Goal: Information Seeking & Learning: Check status

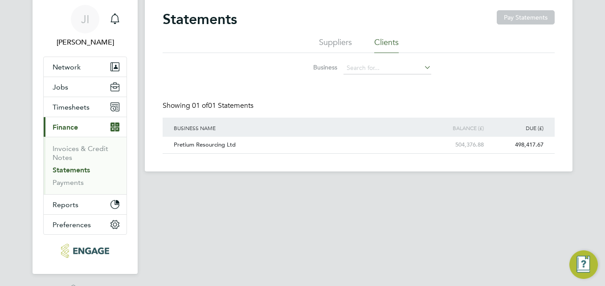
scroll to position [45, 0]
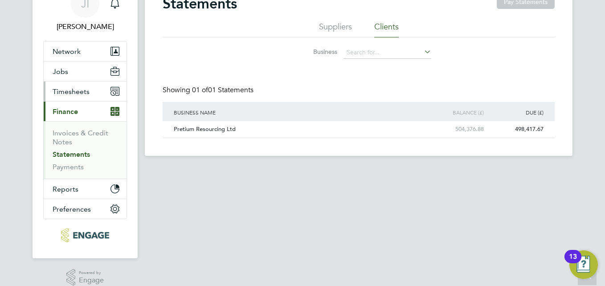
click at [67, 90] on span "Timesheets" at bounding box center [71, 91] width 37 height 8
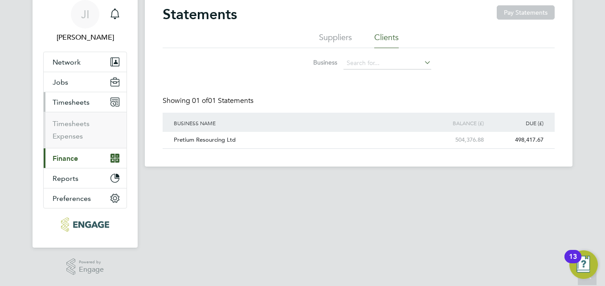
scroll to position [34, 0]
click at [70, 125] on link "Timesheets" at bounding box center [71, 123] width 37 height 8
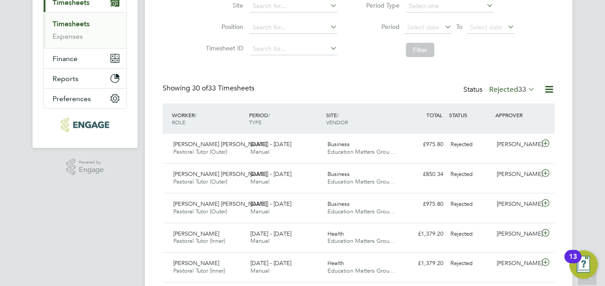
click at [550, 90] on icon at bounding box center [549, 89] width 11 height 11
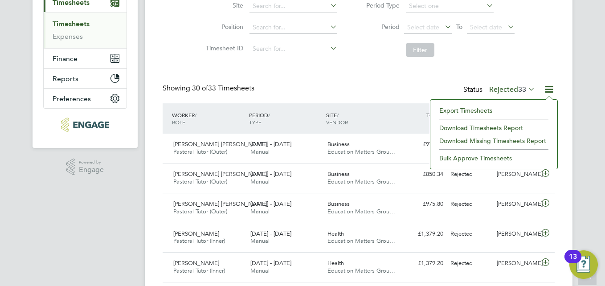
click at [364, 88] on div "Showing 30 of 33 Timesheets Status Rejected 33" at bounding box center [359, 94] width 392 height 20
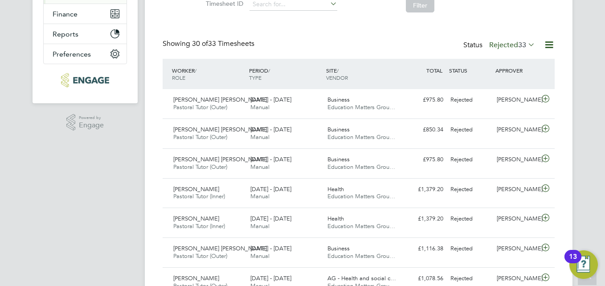
click at [526, 44] on icon at bounding box center [526, 44] width 0 height 12
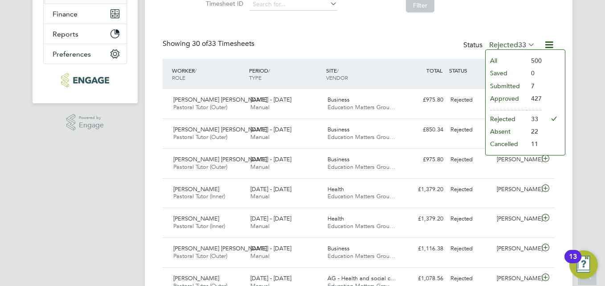
click at [510, 87] on li "Submitted" at bounding box center [506, 86] width 41 height 12
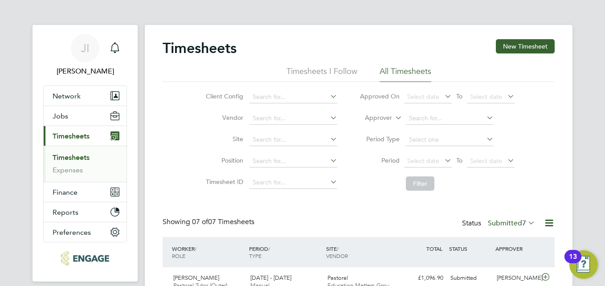
scroll to position [89, 0]
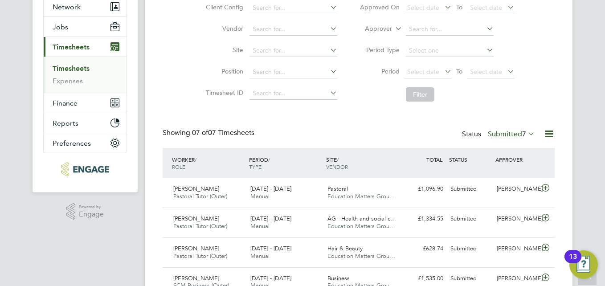
click at [526, 130] on icon at bounding box center [526, 133] width 0 height 12
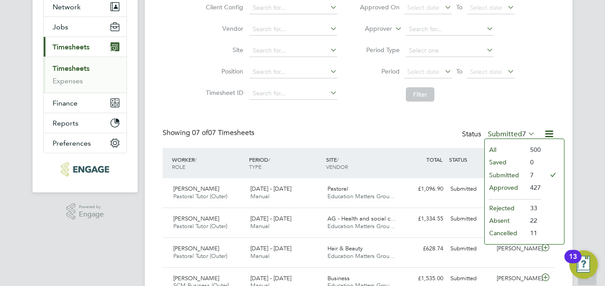
click at [505, 150] on li "All" at bounding box center [505, 149] width 41 height 12
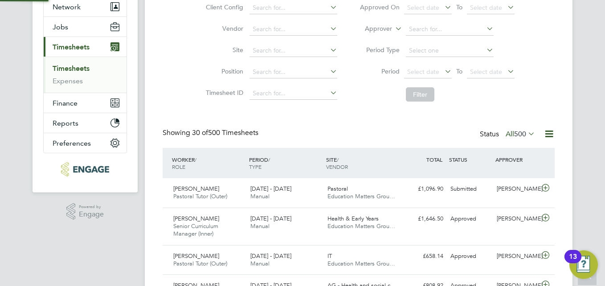
scroll to position [4, 4]
click at [424, 69] on span "Select date" at bounding box center [423, 72] width 32 height 8
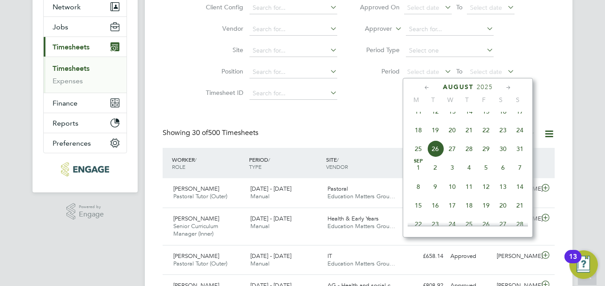
click at [427, 88] on icon at bounding box center [427, 88] width 8 height 10
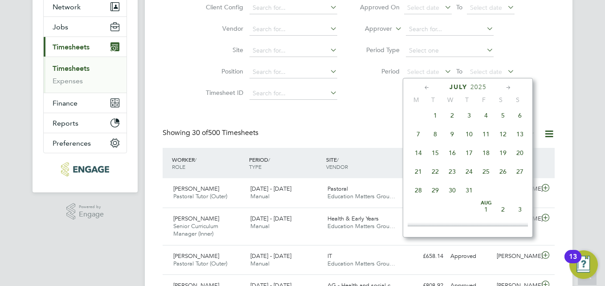
click at [427, 88] on icon at bounding box center [427, 88] width 8 height 10
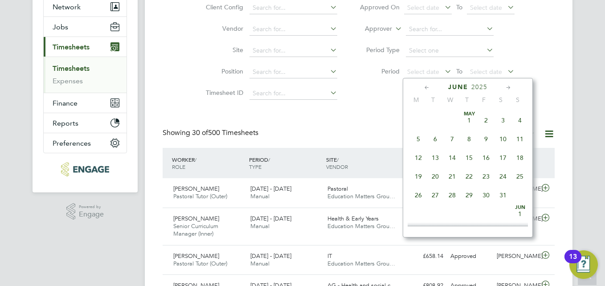
click at [427, 88] on icon at bounding box center [427, 88] width 8 height 10
click at [417, 138] on span "6" at bounding box center [418, 139] width 17 height 17
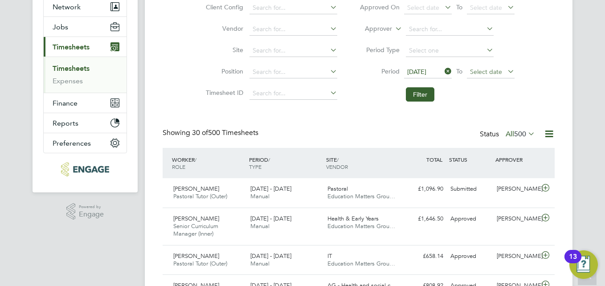
click at [476, 69] on span "Select date" at bounding box center [486, 72] width 32 height 8
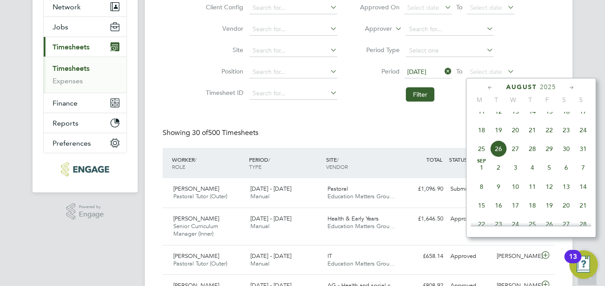
click at [486, 86] on icon at bounding box center [490, 88] width 8 height 10
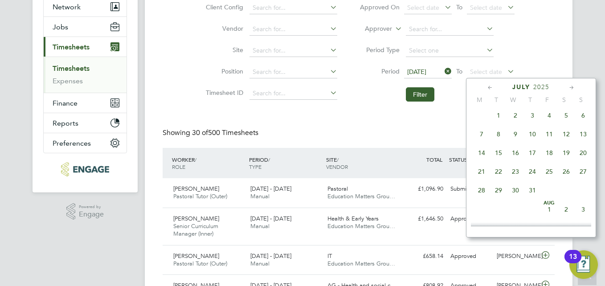
click at [486, 86] on icon at bounding box center [490, 88] width 8 height 10
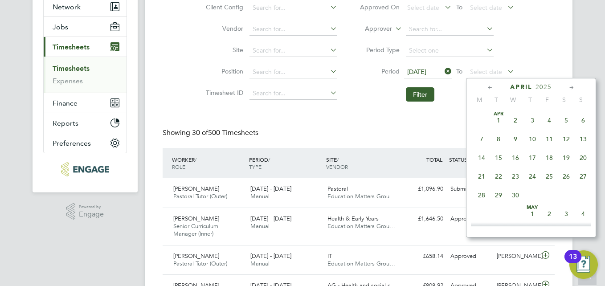
click at [486, 86] on icon at bounding box center [490, 88] width 8 height 10
click at [585, 138] on span "12" at bounding box center [583, 139] width 17 height 17
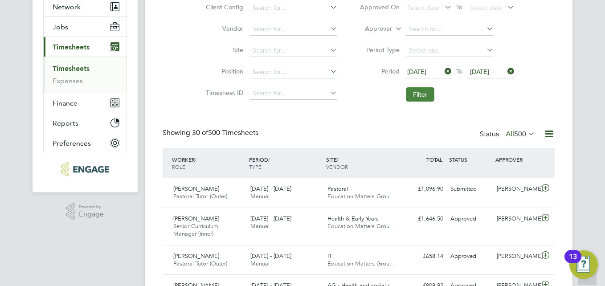
click at [422, 99] on button "Filter" at bounding box center [420, 94] width 29 height 14
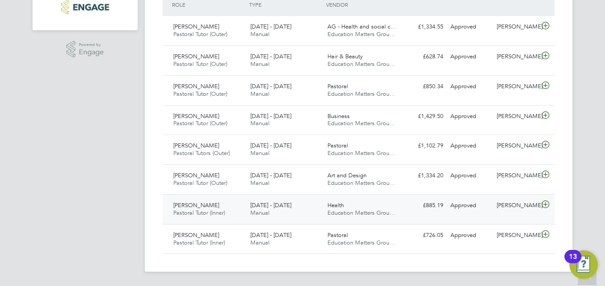
drag, startPoint x: 381, startPoint y: 165, endPoint x: 263, endPoint y: 208, distance: 125.6
click at [263, 208] on div "WORKER / ROLE WORKER / PERIOD PERIOD / TYPE SITE / VENDOR TOTAL TOTAL / STATUS …" at bounding box center [359, 120] width 392 height 268
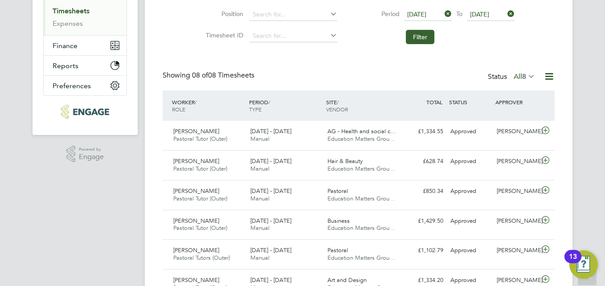
scroll to position [162, 0]
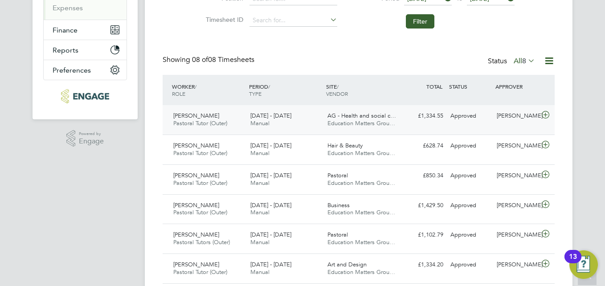
click at [545, 114] on icon at bounding box center [545, 114] width 11 height 7
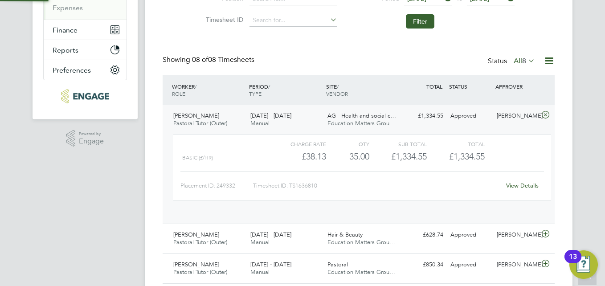
scroll to position [15, 87]
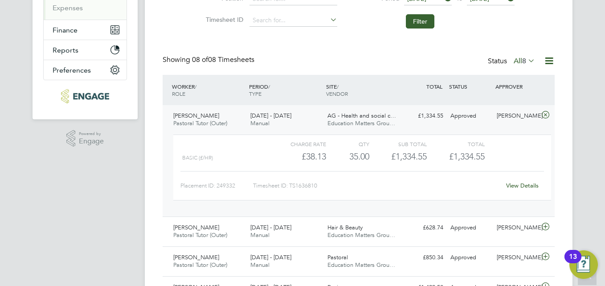
click at [545, 114] on icon at bounding box center [545, 114] width 11 height 7
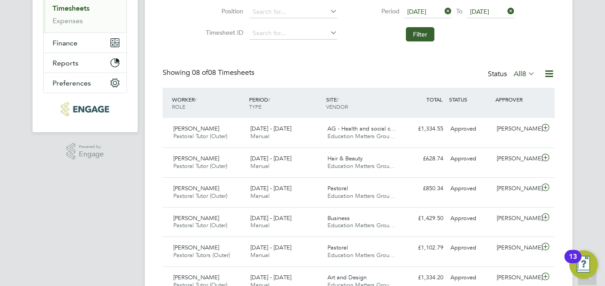
scroll to position [134, 0]
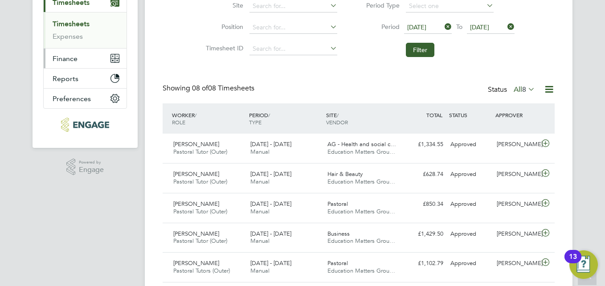
click at [78, 54] on button "Finance" at bounding box center [85, 59] width 83 height 20
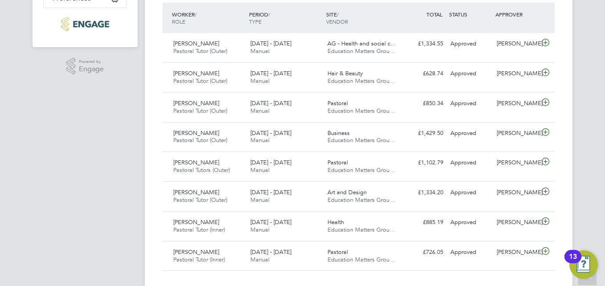
scroll to position [251, 0]
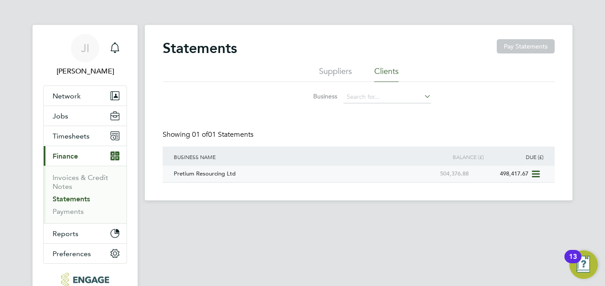
click at [518, 172] on div "498,417.67" at bounding box center [501, 174] width 60 height 16
click at [512, 174] on div "498,417.67" at bounding box center [501, 174] width 60 height 16
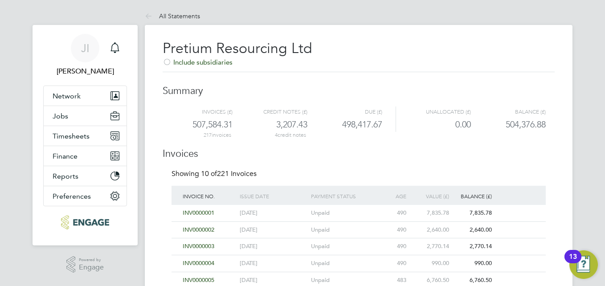
scroll to position [209, 0]
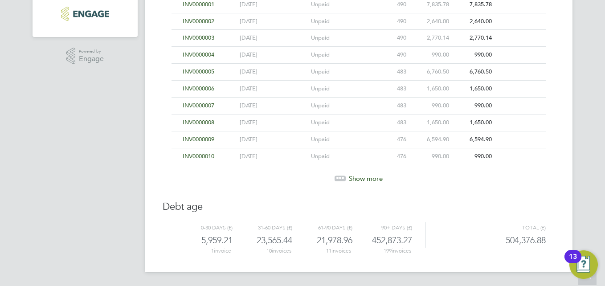
click at [335, 176] on div at bounding box center [340, 178] width 11 height 5
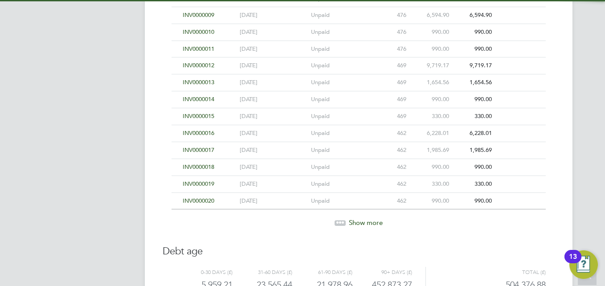
scroll to position [377, 0]
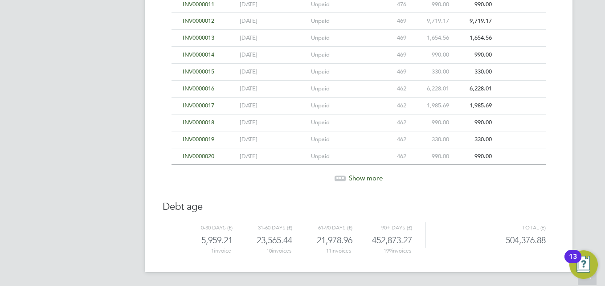
click at [347, 176] on div "Show more" at bounding box center [358, 178] width 383 height 9
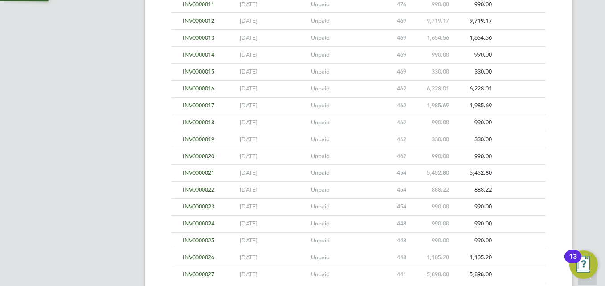
scroll to position [546, 0]
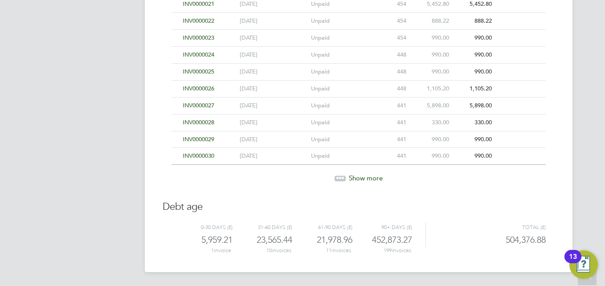
click at [333, 173] on div "Show more" at bounding box center [358, 172] width 383 height 22
click at [339, 178] on div at bounding box center [340, 178] width 11 height 5
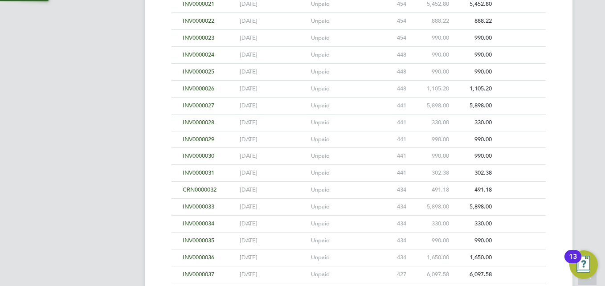
scroll to position [715, 0]
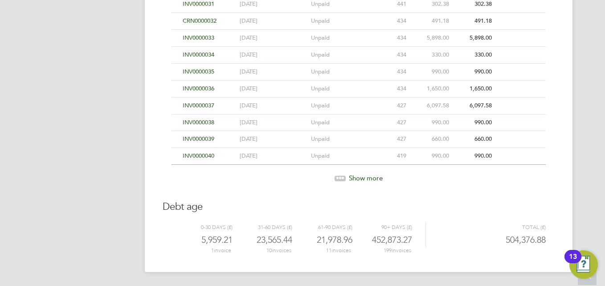
click at [342, 176] on icon at bounding box center [343, 177] width 3 height 3
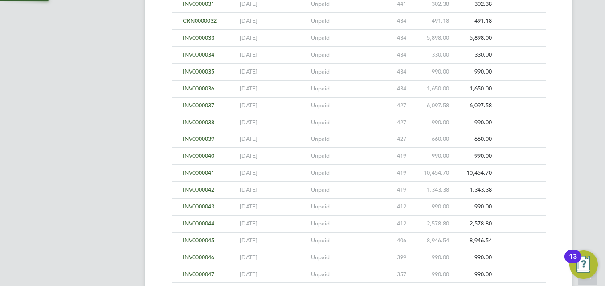
scroll to position [884, 0]
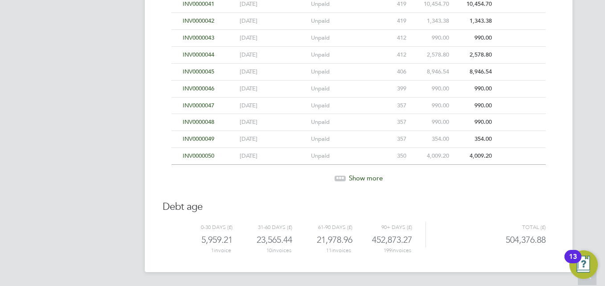
click at [339, 176] on icon at bounding box center [340, 177] width 3 height 3
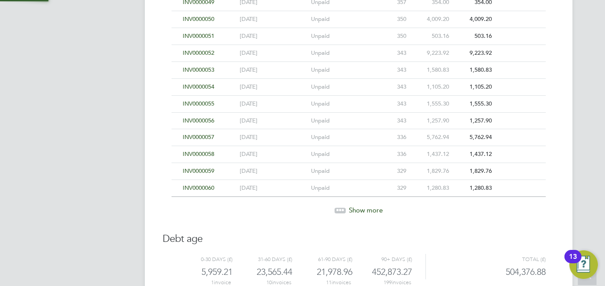
scroll to position [1053, 0]
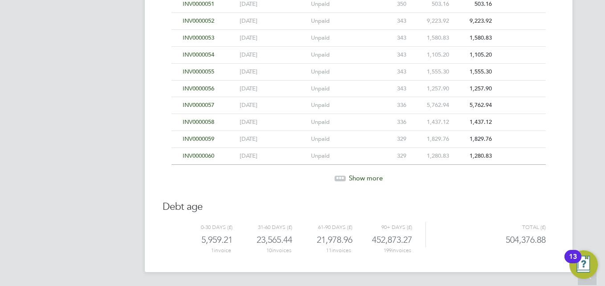
click at [338, 176] on icon at bounding box center [337, 177] width 3 height 3
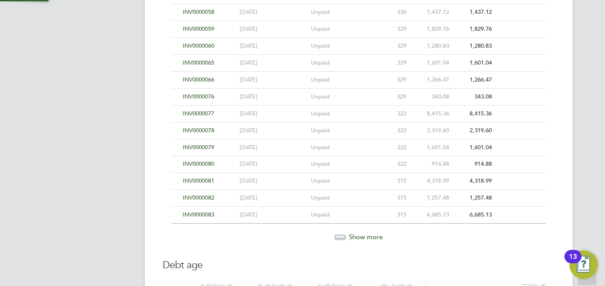
scroll to position [1222, 0]
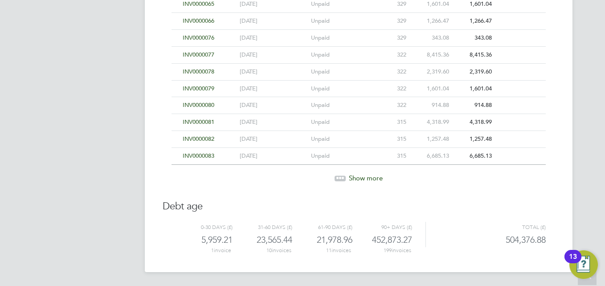
click at [336, 176] on icon at bounding box center [337, 177] width 3 height 3
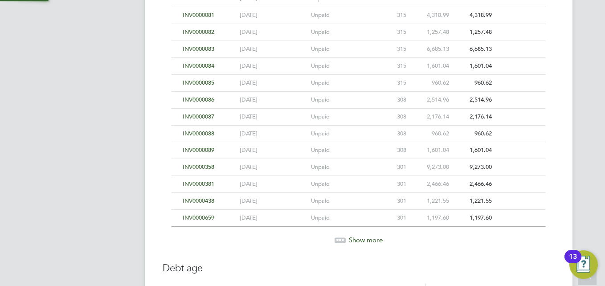
scroll to position [1391, 0]
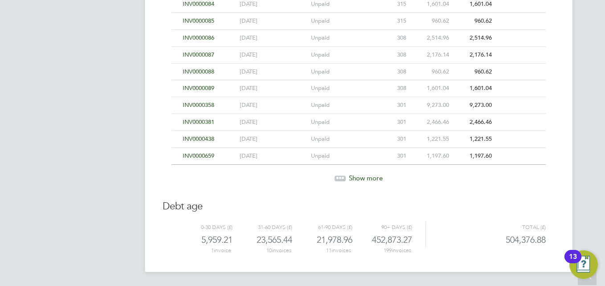
click at [344, 173] on icon at bounding box center [340, 178] width 11 height 11
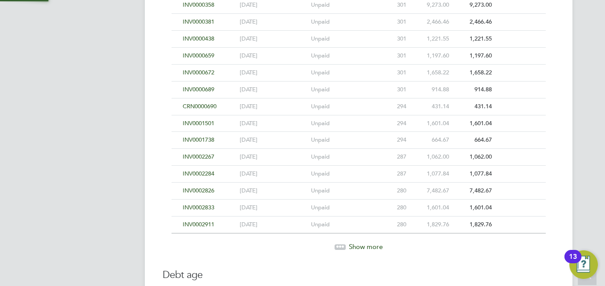
scroll to position [1559, 0]
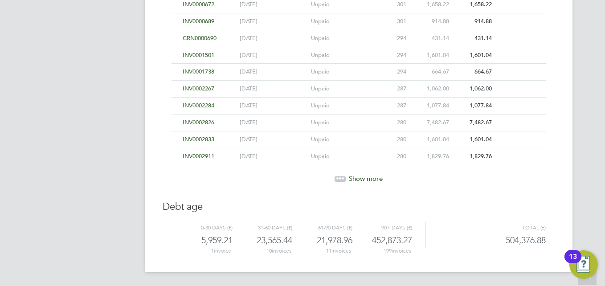
click at [344, 178] on icon at bounding box center [343, 177] width 3 height 3
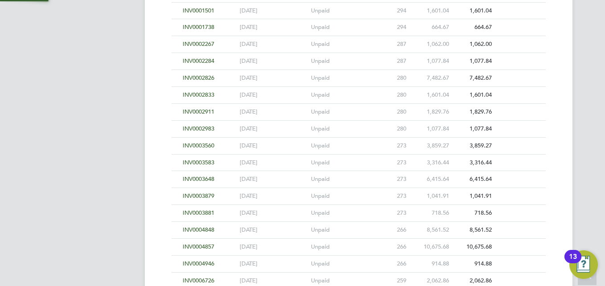
scroll to position [1728, 0]
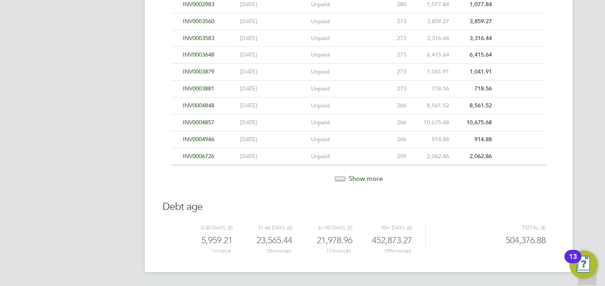
click at [342, 176] on icon at bounding box center [343, 177] width 3 height 3
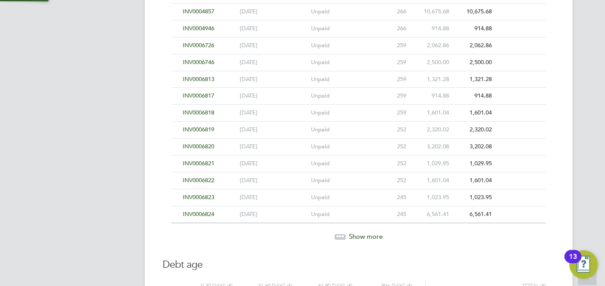
scroll to position [1897, 0]
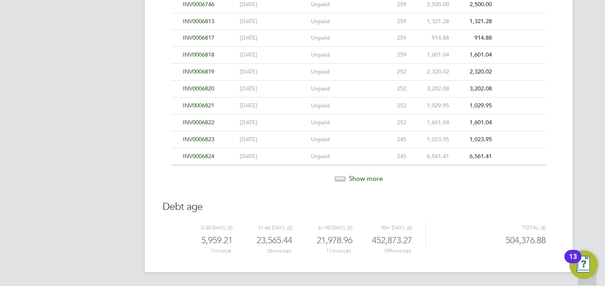
click at [340, 178] on icon at bounding box center [340, 177] width 3 height 3
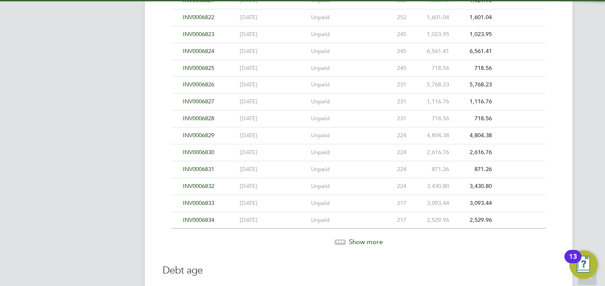
scroll to position [2066, 0]
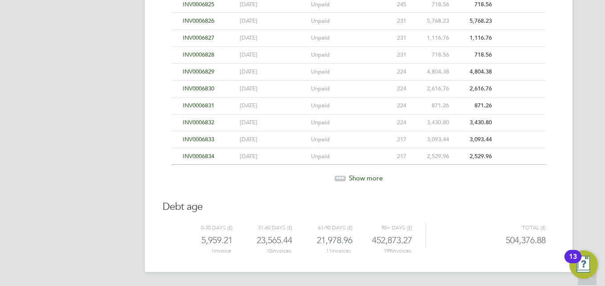
click at [340, 178] on div at bounding box center [340, 178] width 11 height 5
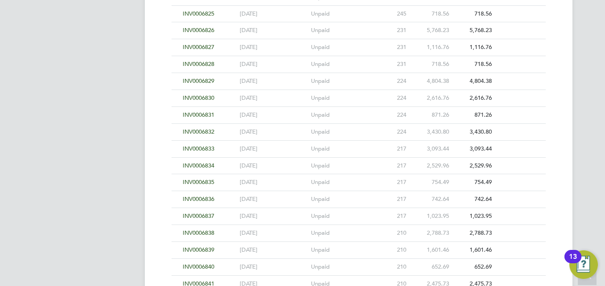
scroll to position [2012, 0]
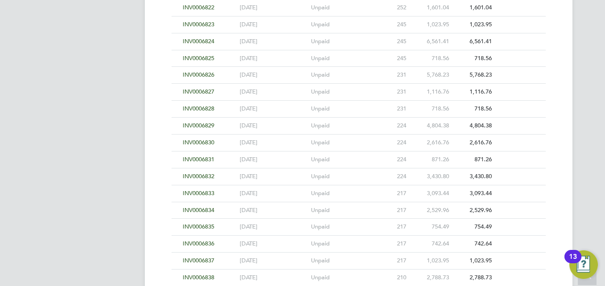
click at [201, 141] on span "INV0006830" at bounding box center [199, 143] width 32 height 8
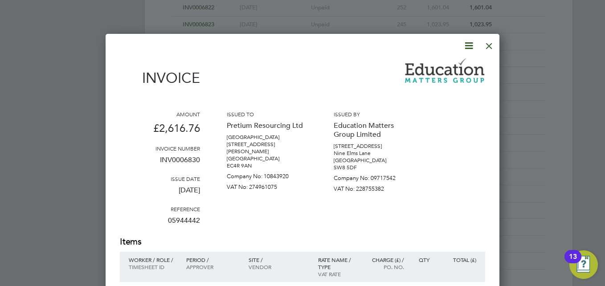
click at [492, 42] on div at bounding box center [489, 44] width 16 height 16
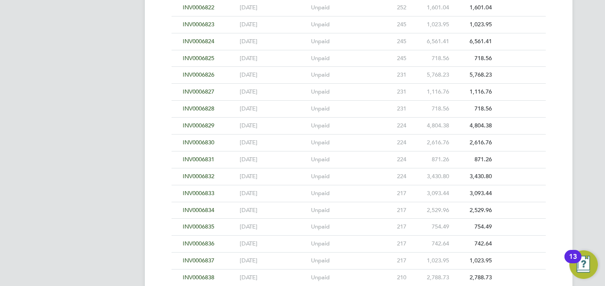
drag, startPoint x: 208, startPoint y: 71, endPoint x: 197, endPoint y: 74, distance: 10.7
click at [197, 74] on span "INV0006826" at bounding box center [199, 75] width 32 height 8
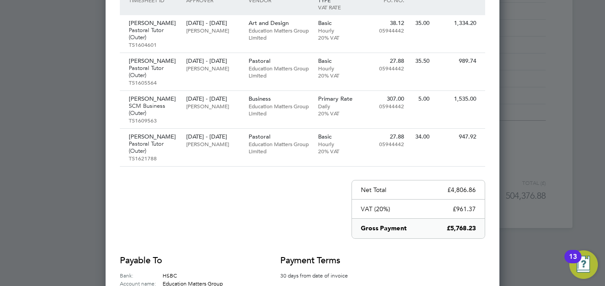
scroll to position [2279, 0]
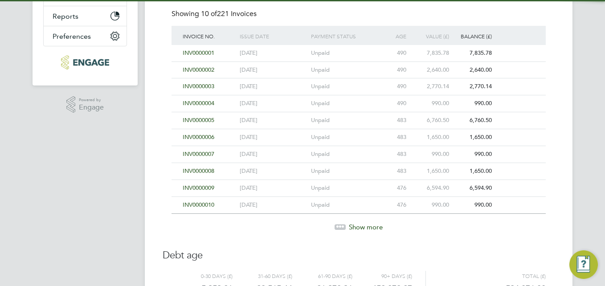
scroll to position [209, 0]
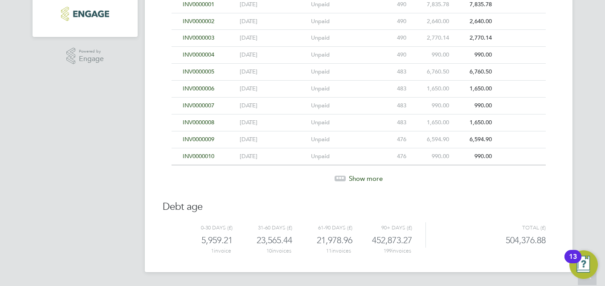
click at [336, 177] on icon at bounding box center [337, 177] width 3 height 3
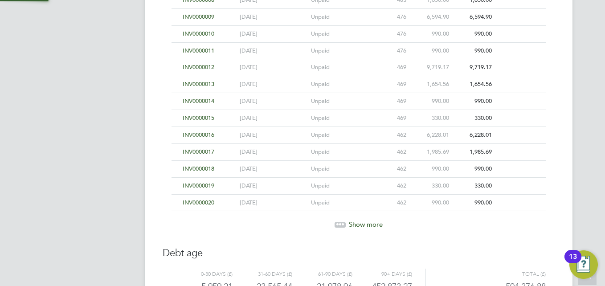
scroll to position [377, 0]
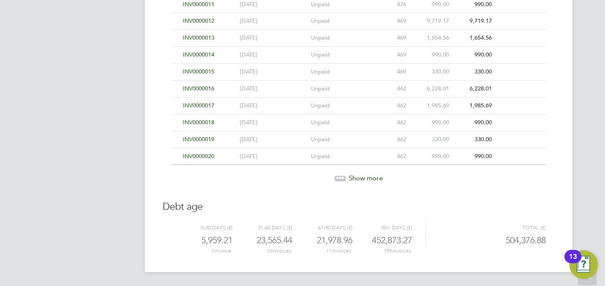
click at [337, 177] on icon at bounding box center [337, 177] width 3 height 3
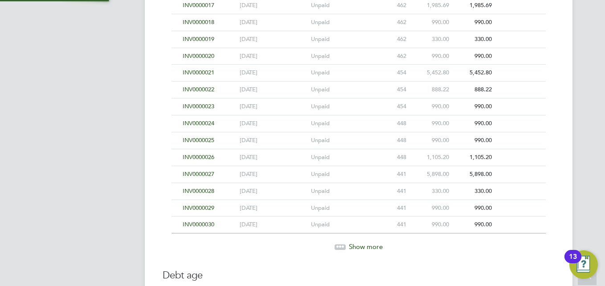
scroll to position [546, 0]
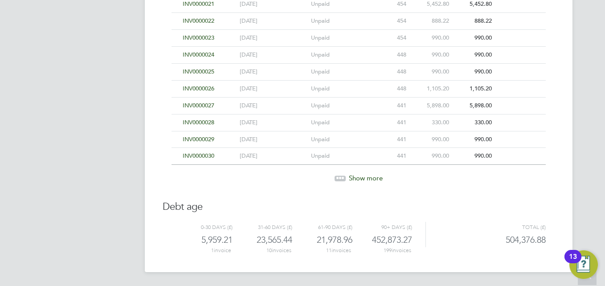
click at [337, 176] on icon at bounding box center [337, 177] width 3 height 3
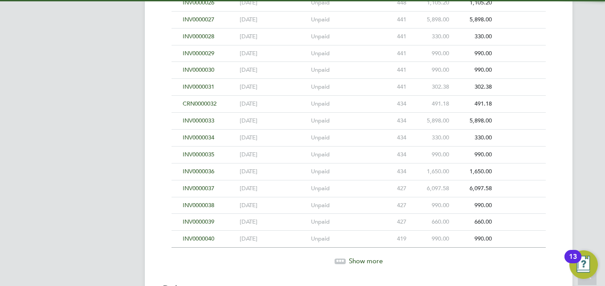
scroll to position [715, 0]
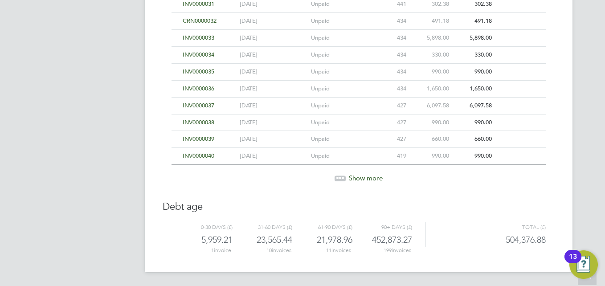
click at [343, 174] on icon at bounding box center [340, 178] width 11 height 11
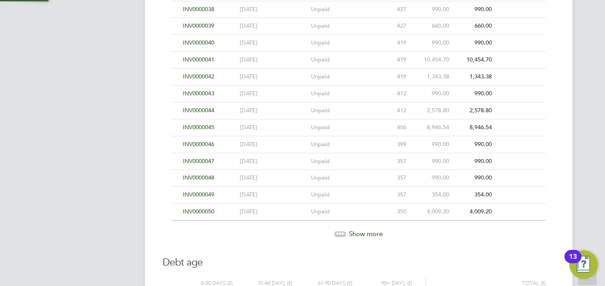
scroll to position [884, 0]
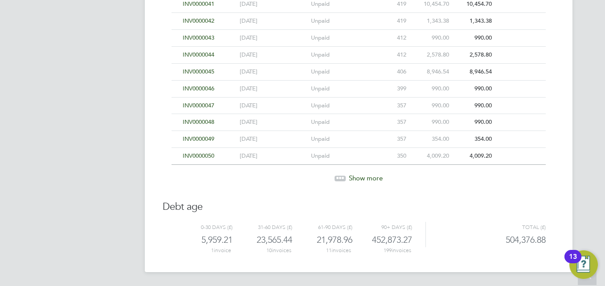
click at [340, 176] on icon at bounding box center [340, 177] width 3 height 3
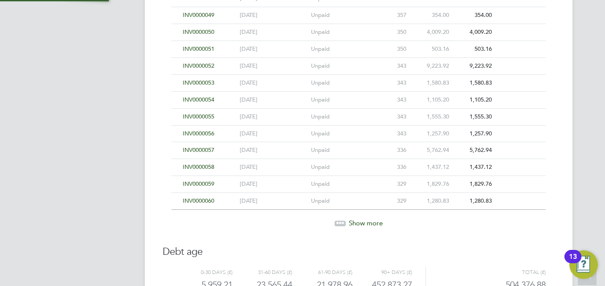
scroll to position [1053, 0]
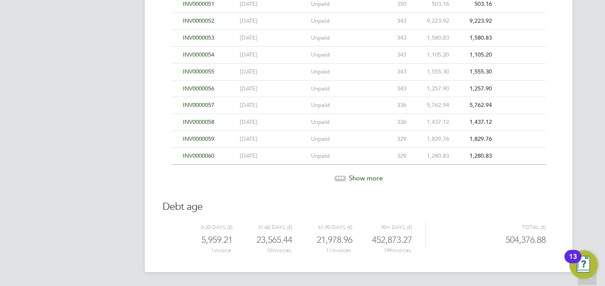
click at [340, 176] on icon at bounding box center [340, 177] width 3 height 3
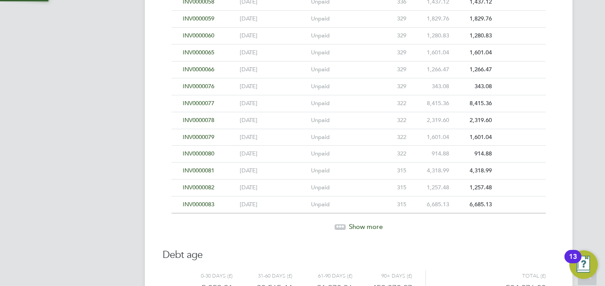
scroll to position [1222, 0]
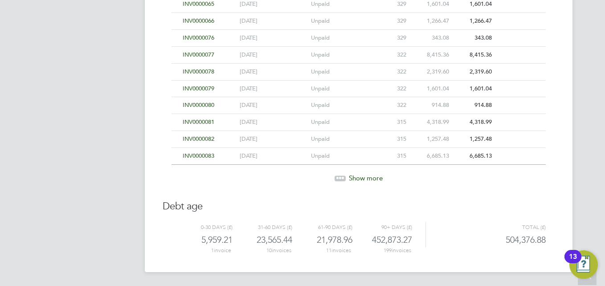
click at [340, 173] on icon at bounding box center [340, 178] width 11 height 11
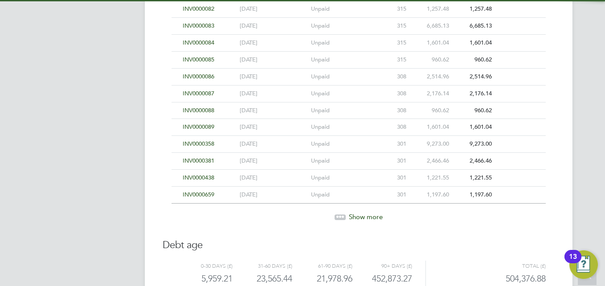
scroll to position [1391, 0]
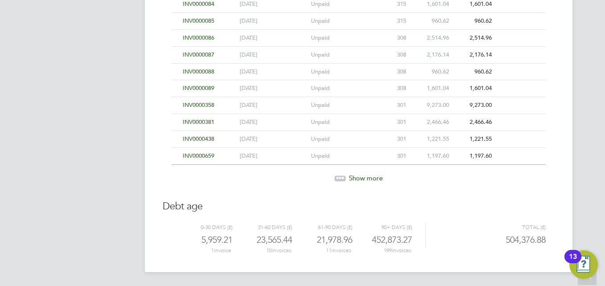
click at [340, 173] on icon at bounding box center [340, 178] width 11 height 11
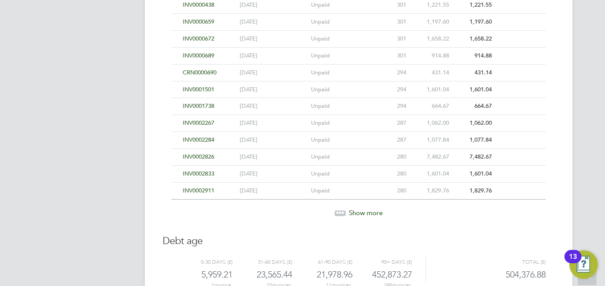
scroll to position [1559, 0]
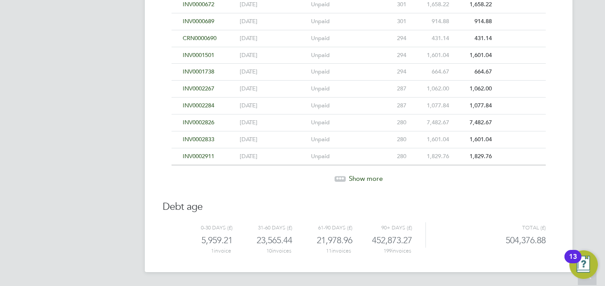
click at [342, 176] on icon at bounding box center [343, 177] width 3 height 3
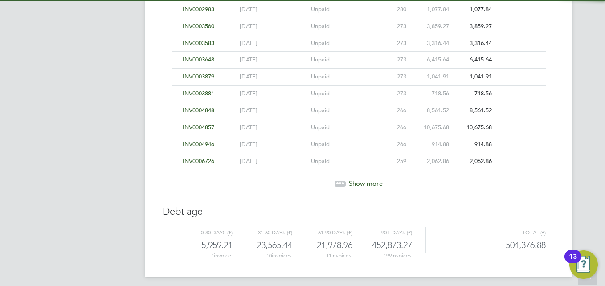
scroll to position [1728, 0]
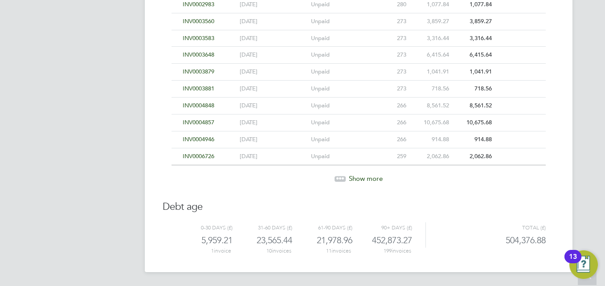
click at [342, 176] on icon at bounding box center [343, 177] width 3 height 3
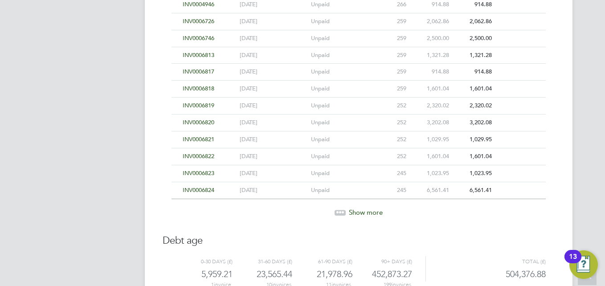
scroll to position [1897, 0]
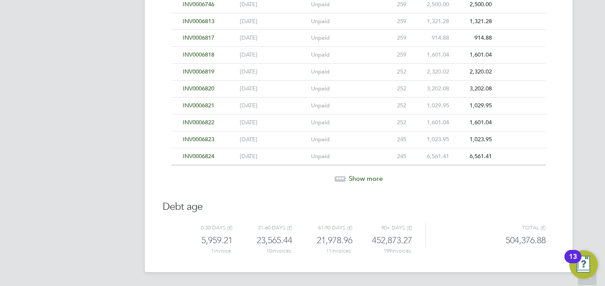
click at [340, 176] on icon at bounding box center [340, 177] width 3 height 3
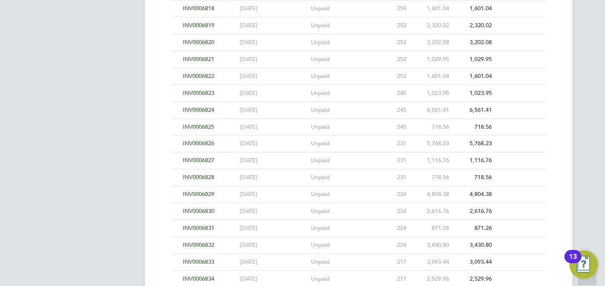
scroll to position [1986, 0]
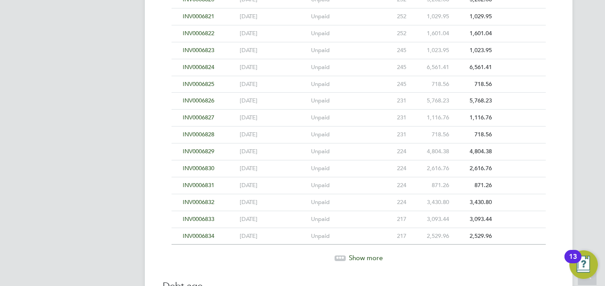
click at [206, 116] on span "INV0006827" at bounding box center [199, 118] width 32 height 8
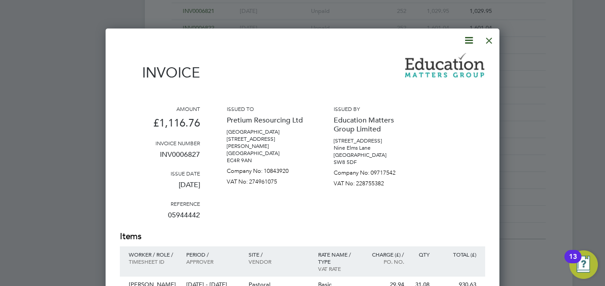
scroll to position [1982, 0]
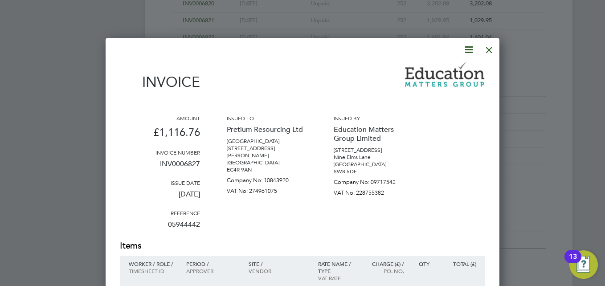
click at [491, 49] on div at bounding box center [489, 48] width 16 height 16
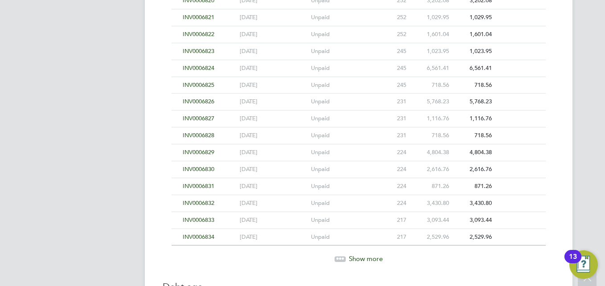
scroll to position [1986, 0]
click at [207, 133] on span "INV0006828" at bounding box center [199, 135] width 32 height 8
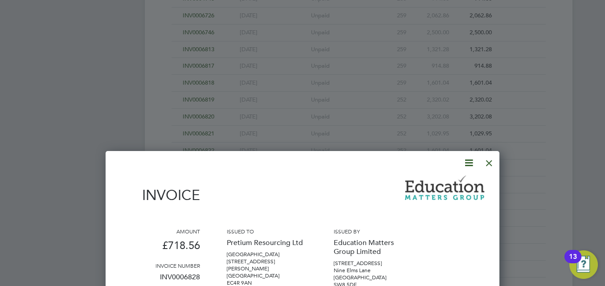
scroll to position [1852, 0]
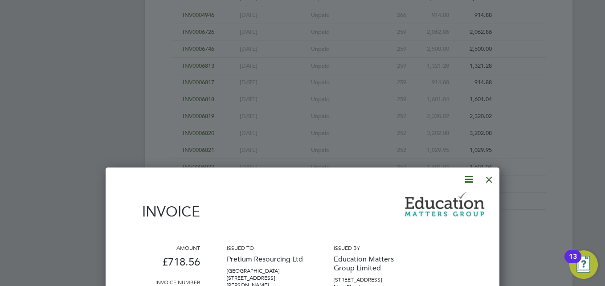
click at [494, 177] on div at bounding box center [489, 177] width 16 height 16
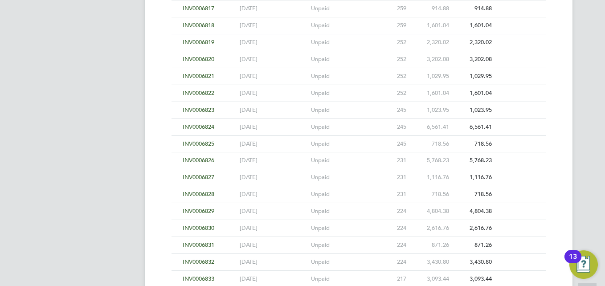
scroll to position [1986, 0]
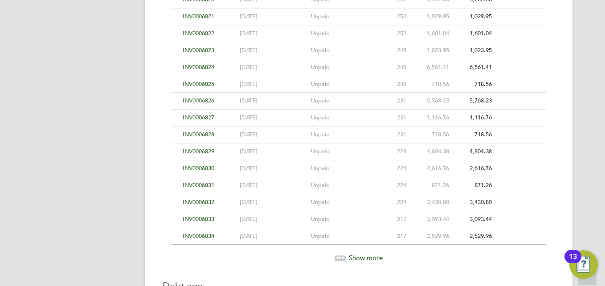
click at [199, 168] on span "INV0006830" at bounding box center [199, 168] width 32 height 8
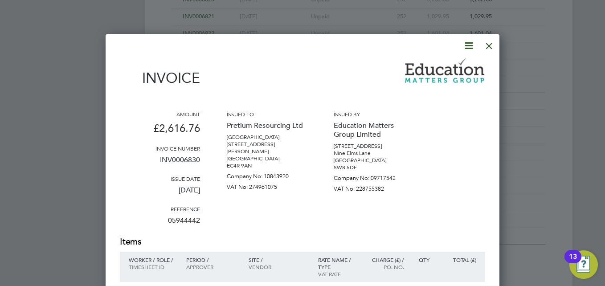
click at [486, 44] on div at bounding box center [489, 44] width 16 height 16
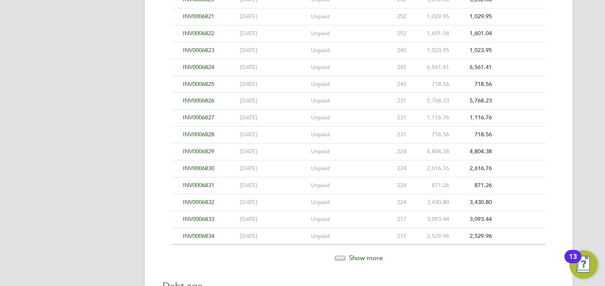
click at [208, 184] on span "INV0006831" at bounding box center [199, 185] width 32 height 8
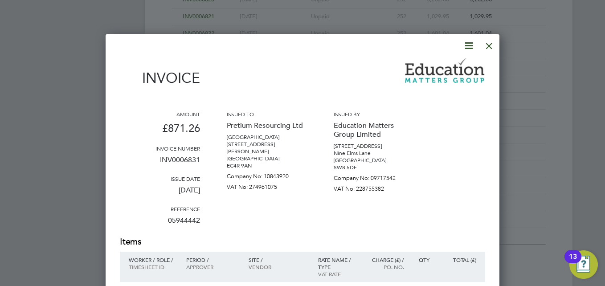
scroll to position [2075, 0]
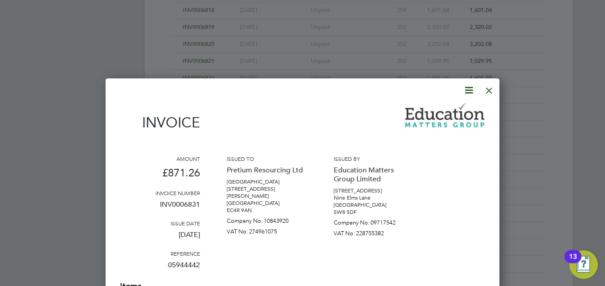
click at [489, 90] on div at bounding box center [489, 88] width 16 height 16
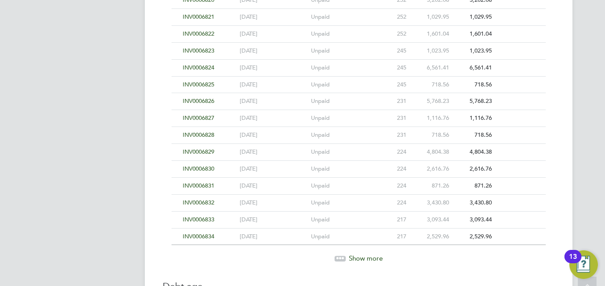
scroll to position [1986, 0]
click at [207, 152] on span "INV0006829" at bounding box center [199, 151] width 32 height 8
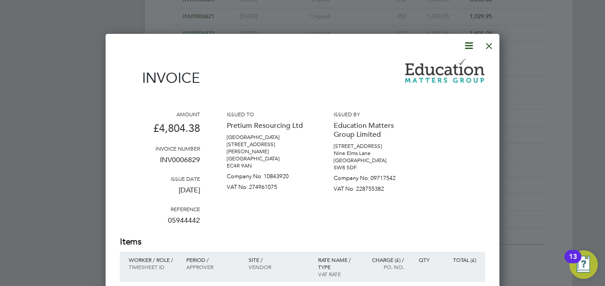
click at [491, 43] on div at bounding box center [489, 44] width 16 height 16
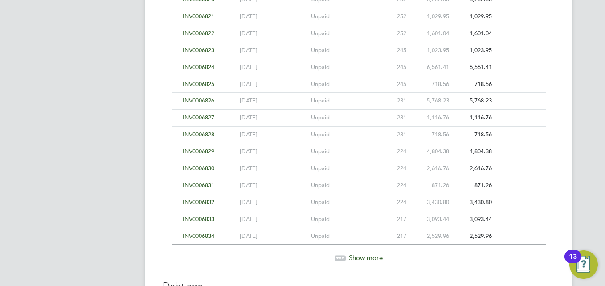
click at [200, 169] on span "INV0006830" at bounding box center [199, 168] width 32 height 8
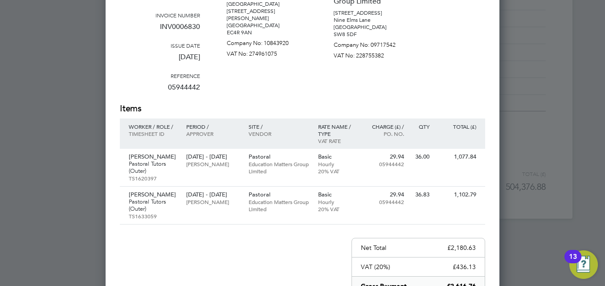
scroll to position [2120, 0]
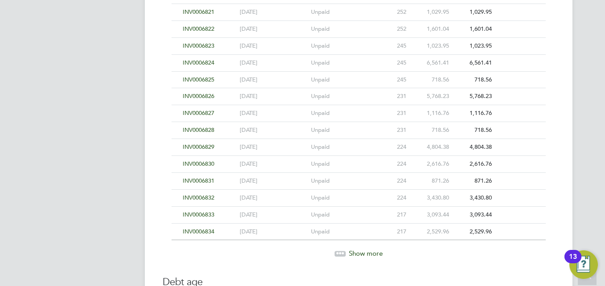
scroll to position [1986, 0]
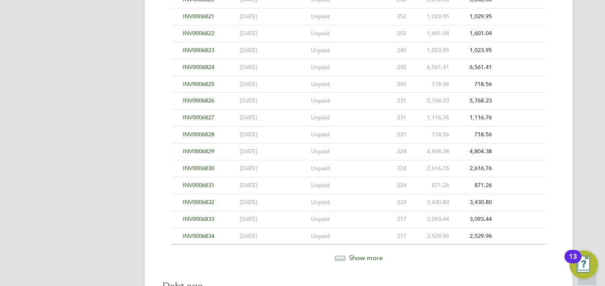
click at [204, 166] on span "INV0006830" at bounding box center [199, 168] width 32 height 8
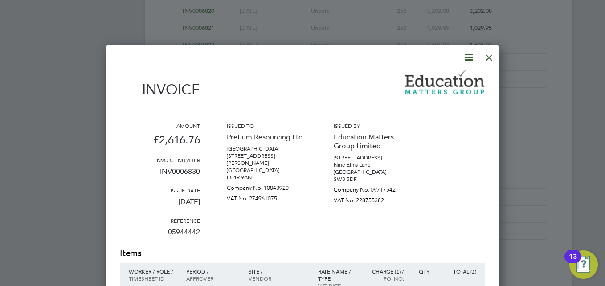
scroll to position [1941, 0]
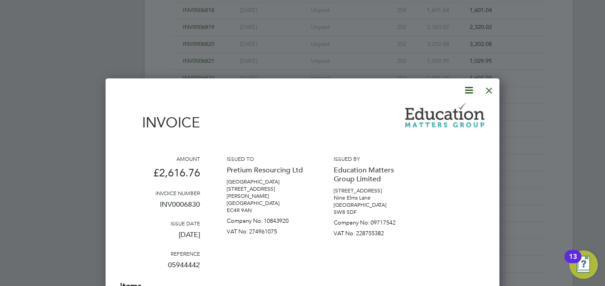
drag, startPoint x: 491, startPoint y: 90, endPoint x: 485, endPoint y: 91, distance: 5.4
click at [490, 91] on div at bounding box center [489, 88] width 16 height 16
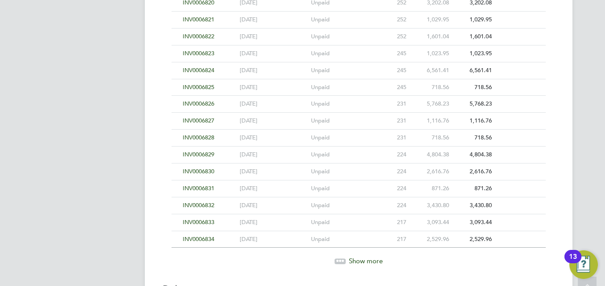
scroll to position [1986, 0]
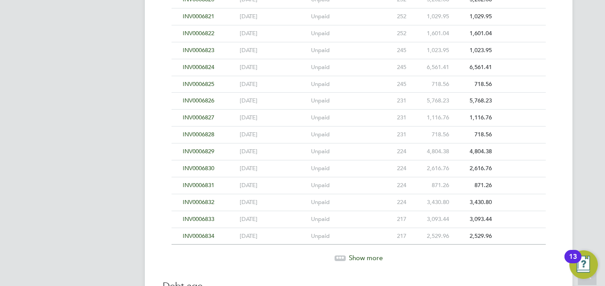
click at [201, 186] on span "INV0006831" at bounding box center [199, 185] width 32 height 8
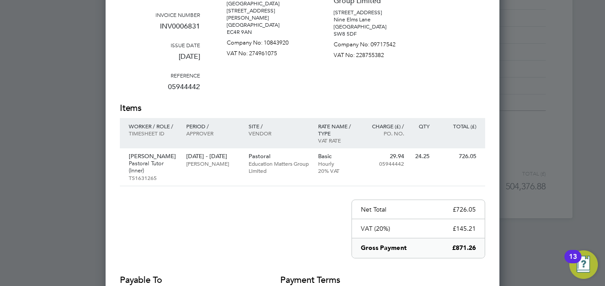
scroll to position [2031, 0]
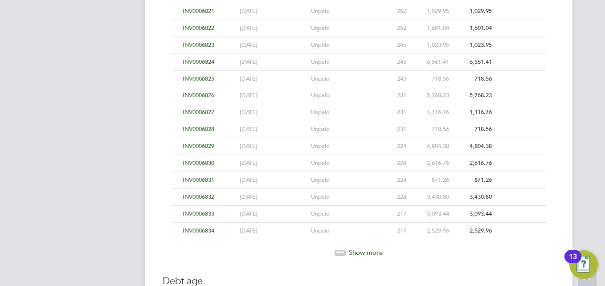
scroll to position [1986, 0]
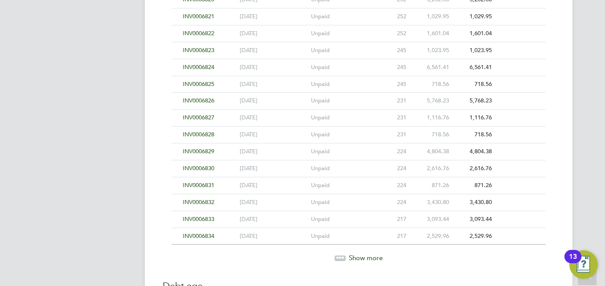
click at [208, 201] on span "INV0006832" at bounding box center [199, 202] width 32 height 8
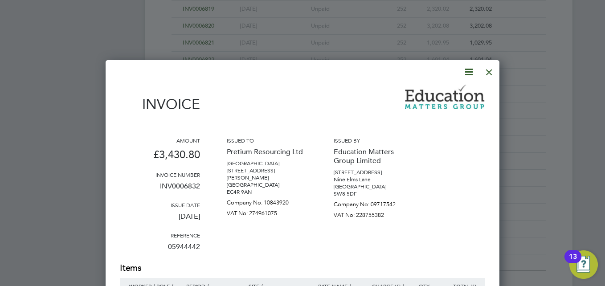
scroll to position [1941, 0]
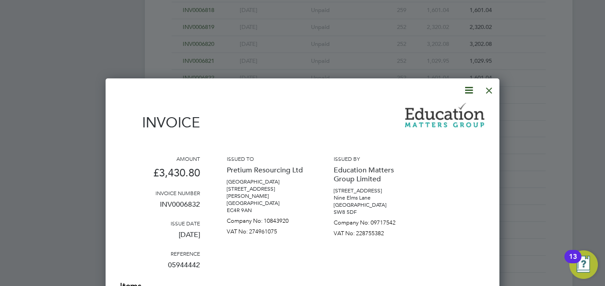
click at [490, 89] on div at bounding box center [489, 88] width 16 height 16
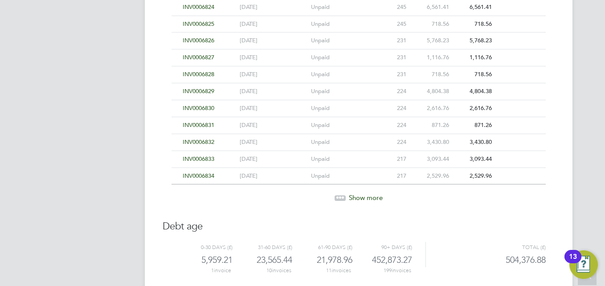
scroll to position [2066, 0]
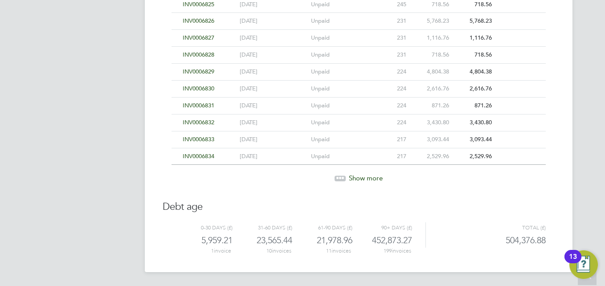
click at [199, 140] on span "INV0006833" at bounding box center [199, 139] width 32 height 8
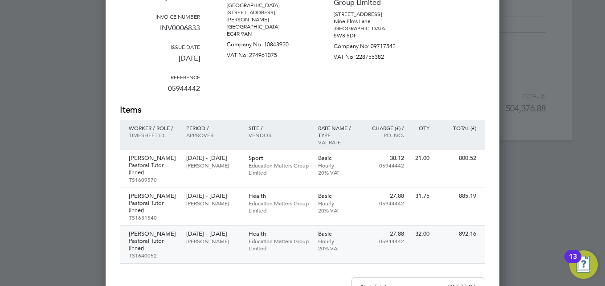
scroll to position [2110, 0]
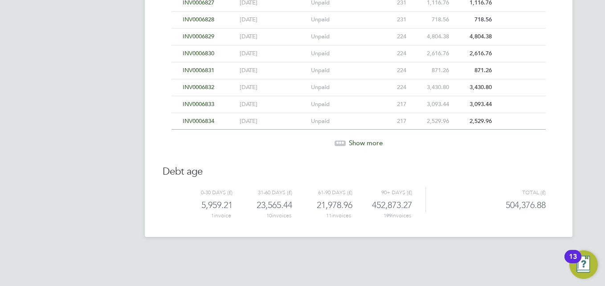
scroll to position [2066, 0]
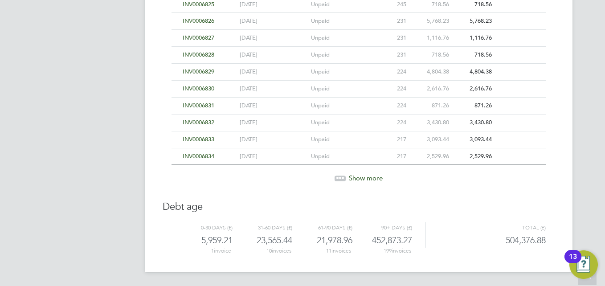
click at [197, 124] on span "INV0006832" at bounding box center [199, 123] width 32 height 8
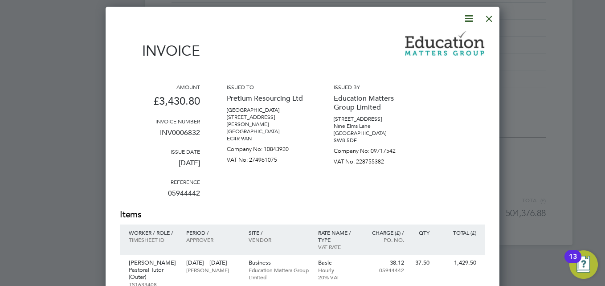
scroll to position [1959, 0]
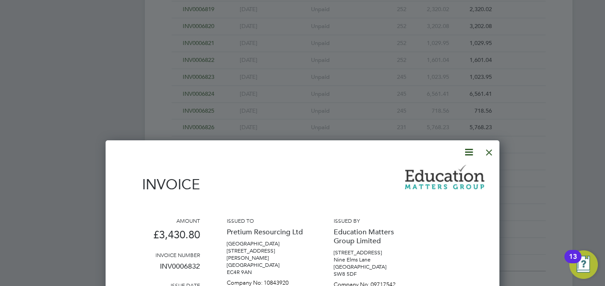
click at [487, 151] on div at bounding box center [489, 150] width 16 height 16
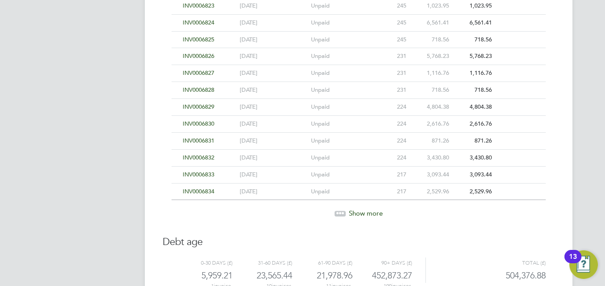
scroll to position [2066, 0]
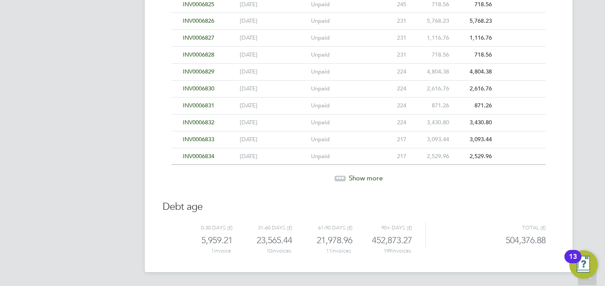
click at [199, 137] on span "INV0006833" at bounding box center [199, 139] width 32 height 8
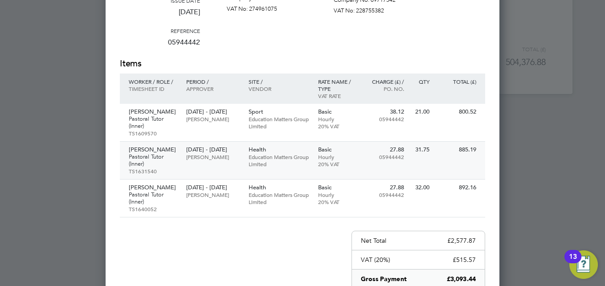
scroll to position [2110, 0]
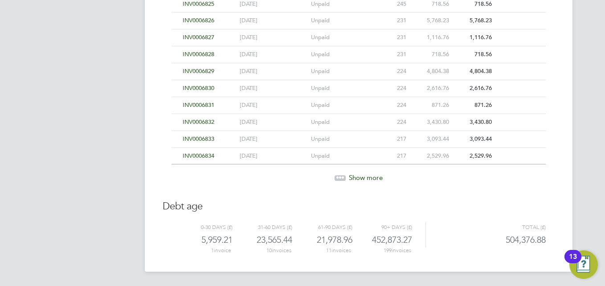
scroll to position [2066, 0]
click at [208, 154] on span "INV0006834" at bounding box center [199, 156] width 32 height 8
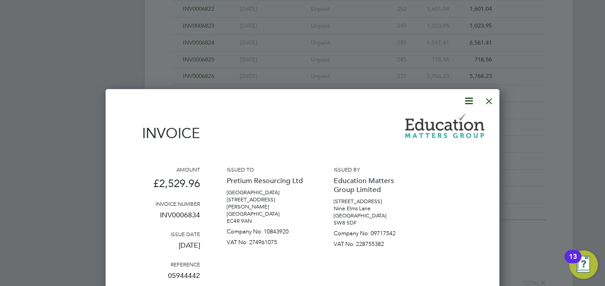
scroll to position [2003, 0]
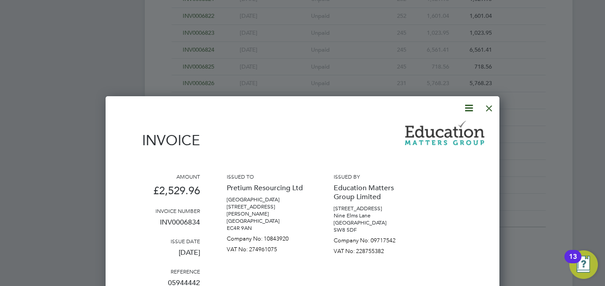
click at [492, 106] on div at bounding box center [489, 106] width 16 height 16
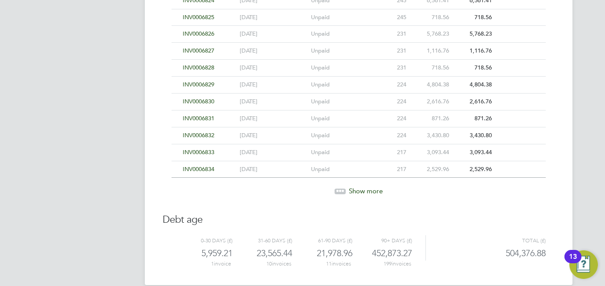
scroll to position [2066, 0]
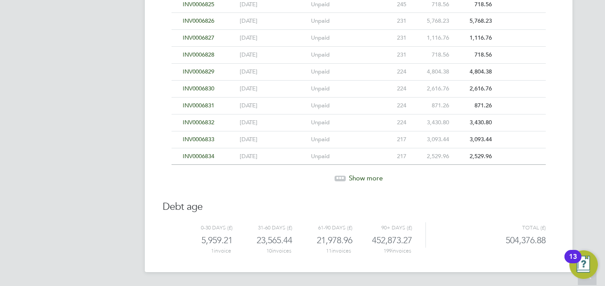
click at [345, 176] on div "Show more" at bounding box center [358, 178] width 383 height 9
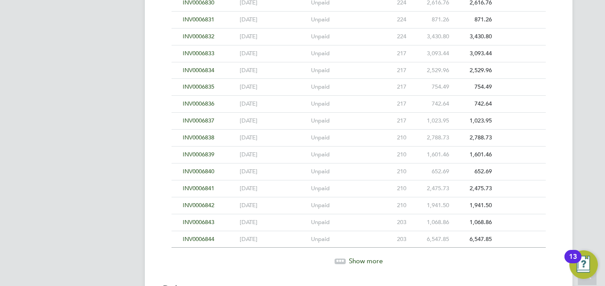
scroll to position [2155, 0]
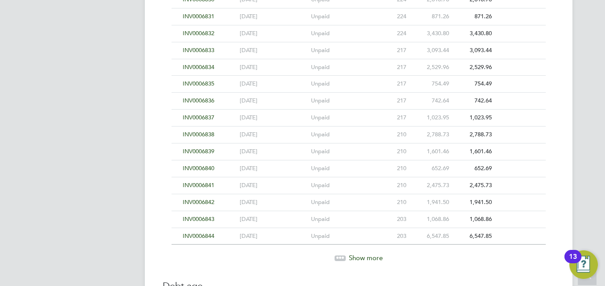
click at [205, 83] on span "INV0006835" at bounding box center [199, 84] width 32 height 8
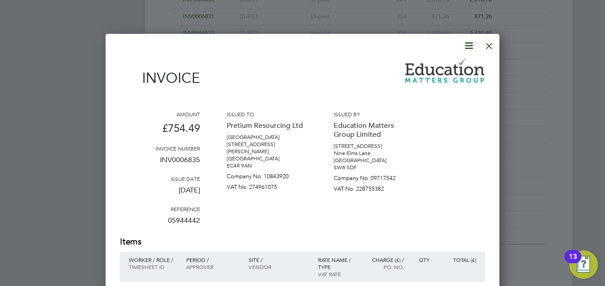
click at [487, 45] on div at bounding box center [489, 44] width 16 height 16
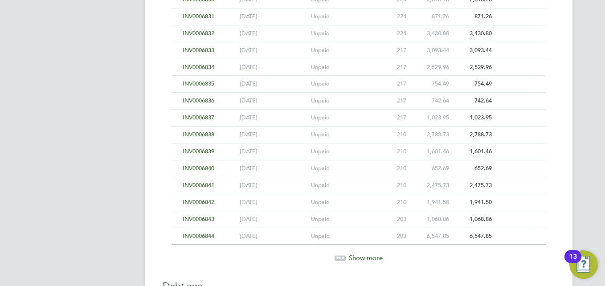
click at [203, 98] on span "INV0006836" at bounding box center [199, 101] width 32 height 8
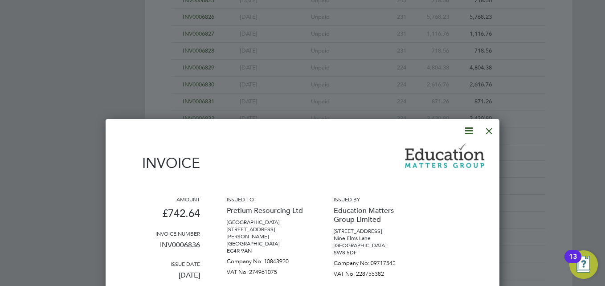
scroll to position [1977, 0]
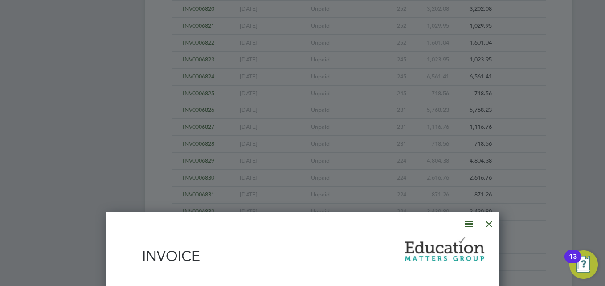
click at [486, 222] on div at bounding box center [489, 222] width 16 height 16
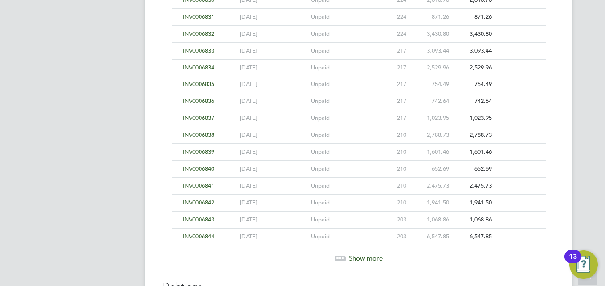
scroll to position [2155, 0]
click at [204, 117] on span "INV0006837" at bounding box center [199, 118] width 32 height 8
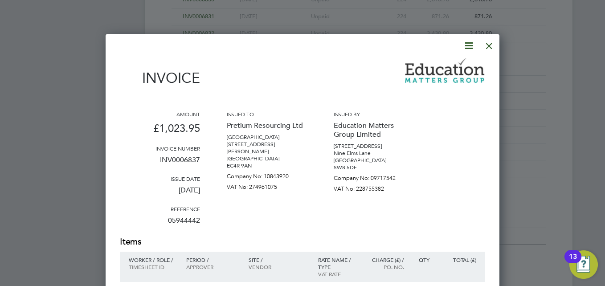
click at [487, 48] on div at bounding box center [489, 44] width 16 height 16
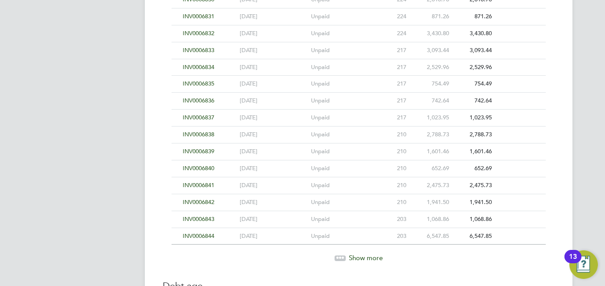
click at [204, 133] on span "INV0006838" at bounding box center [199, 135] width 32 height 8
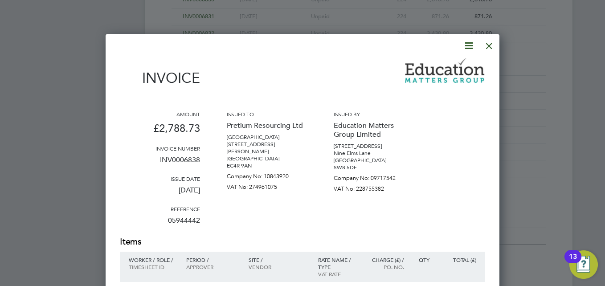
click at [490, 45] on div at bounding box center [489, 44] width 16 height 16
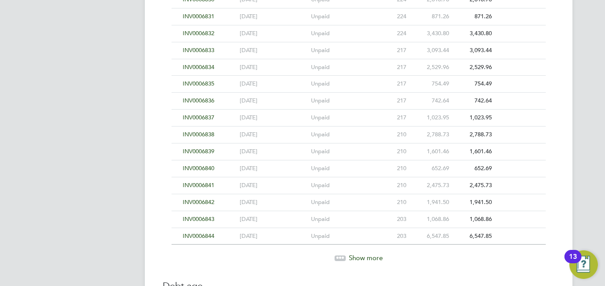
click at [205, 136] on span "INV0006838" at bounding box center [199, 135] width 32 height 8
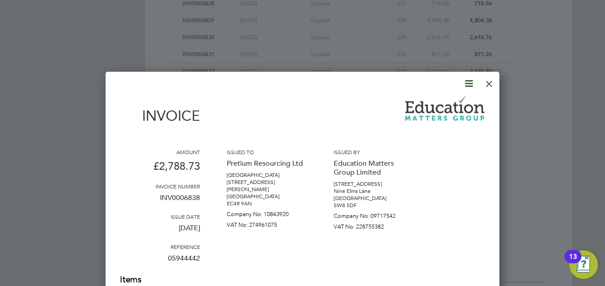
scroll to position [1977, 0]
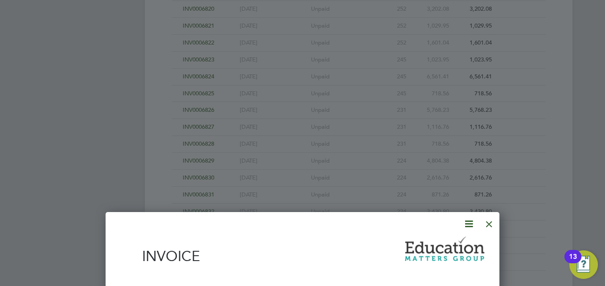
click at [491, 221] on div at bounding box center [489, 222] width 16 height 16
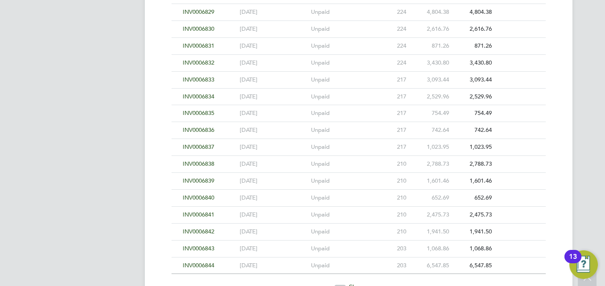
scroll to position [2155, 0]
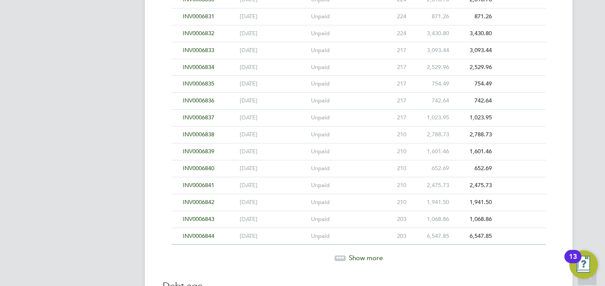
click at [210, 152] on span "INV0006839" at bounding box center [199, 151] width 32 height 8
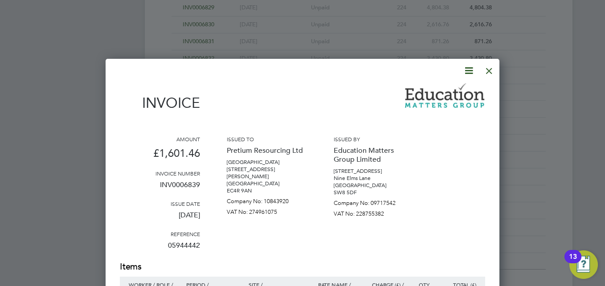
scroll to position [1977, 0]
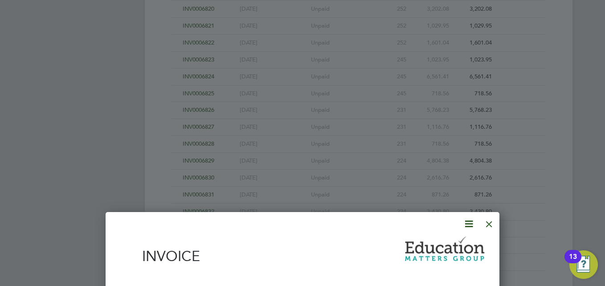
click at [490, 225] on div at bounding box center [489, 222] width 16 height 16
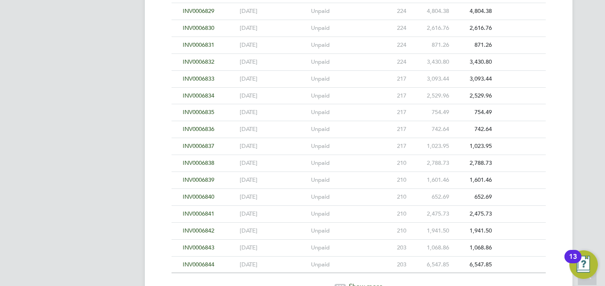
scroll to position [2110, 0]
click at [201, 74] on span "INV0006832" at bounding box center [199, 78] width 32 height 8
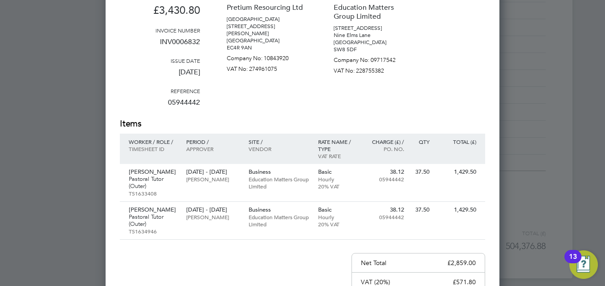
scroll to position [2244, 0]
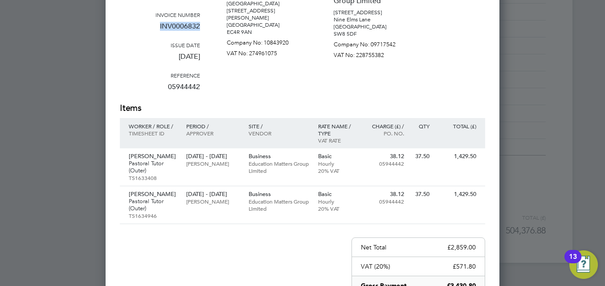
drag, startPoint x: 158, startPoint y: 23, endPoint x: 200, endPoint y: 25, distance: 41.9
click at [200, 25] on div "Amount £3,430.80 Invoice number INV0006832 Issue date 14 Jan 2025 Reference 059…" at bounding box center [302, 39] width 365 height 125
drag, startPoint x: 200, startPoint y: 25, endPoint x: 192, endPoint y: 23, distance: 8.3
copy p "INV0006832"
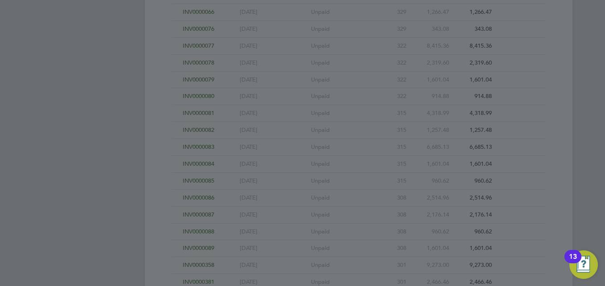
scroll to position [1130, 0]
